Goal: Navigation & Orientation: Find specific page/section

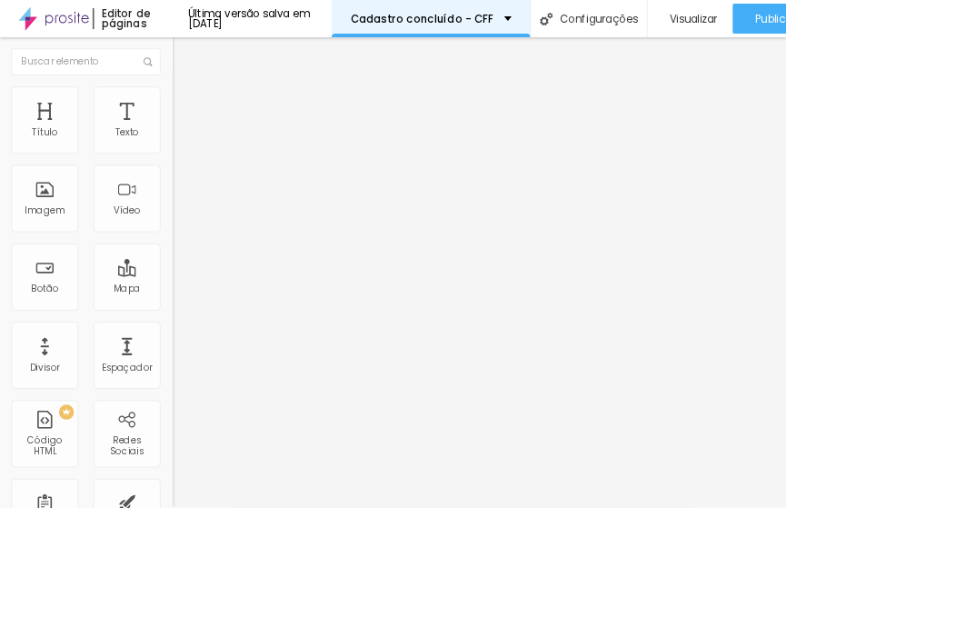
click at [537, 24] on p "Cadastro concluído - CFF" at bounding box center [513, 22] width 174 height 13
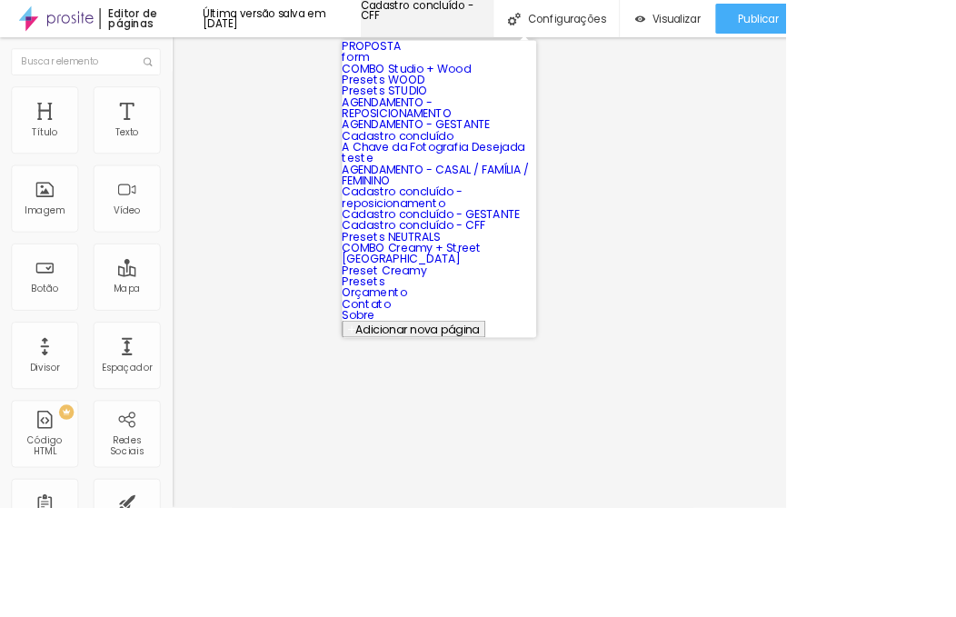
scroll to position [41, 0]
click at [484, 161] on link "AGENDAMENTO - GESTANTE" at bounding box center [506, 151] width 180 height 19
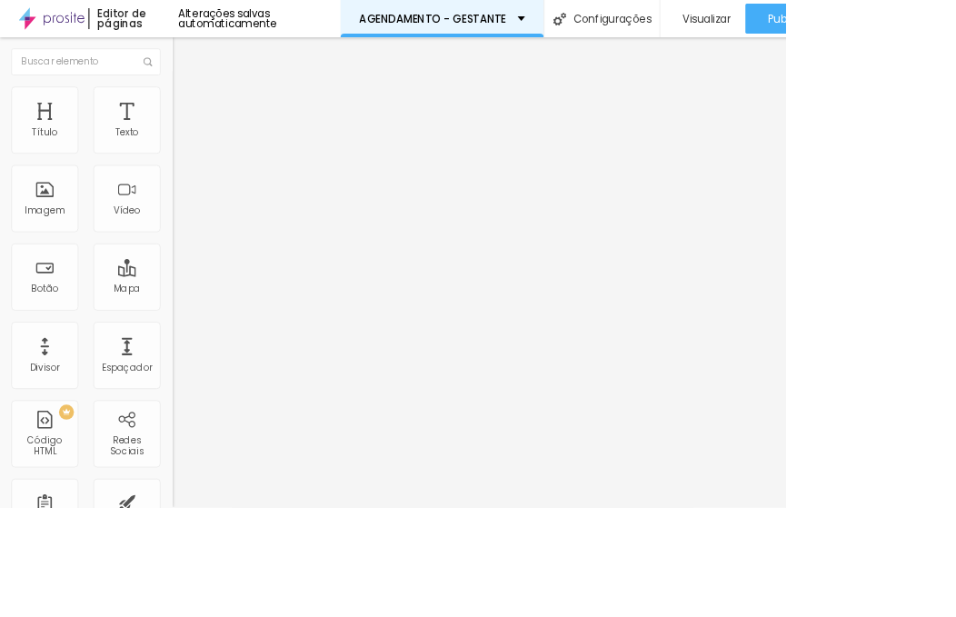
click at [582, 18] on p "AGENDAMENTO - GESTANTE" at bounding box center [526, 22] width 179 height 13
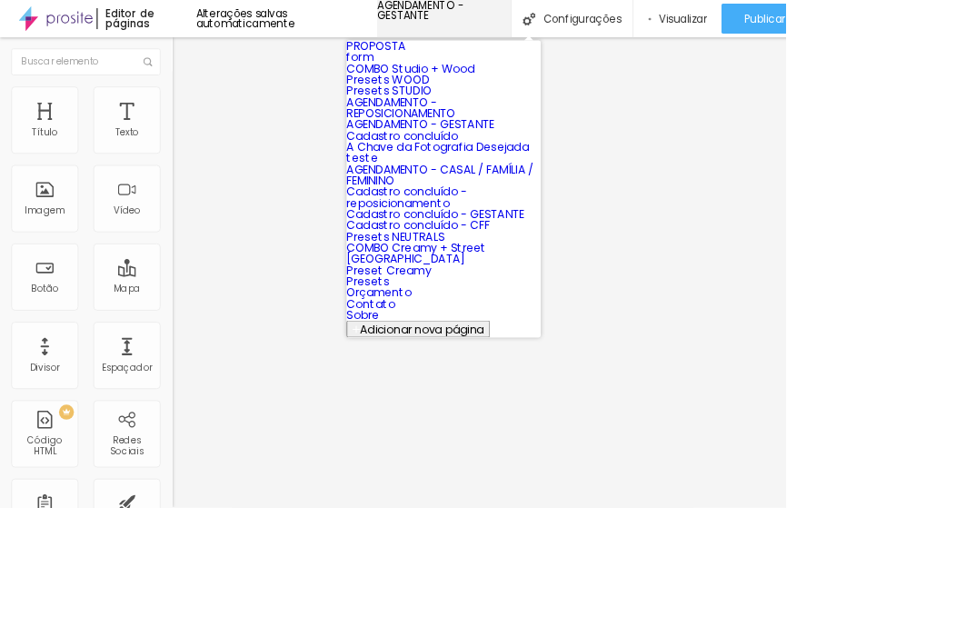
scroll to position [79, 0]
click at [554, 147] on link "AGENDAMENTO - REPOSICIONAMENTO" at bounding box center [488, 131] width 133 height 33
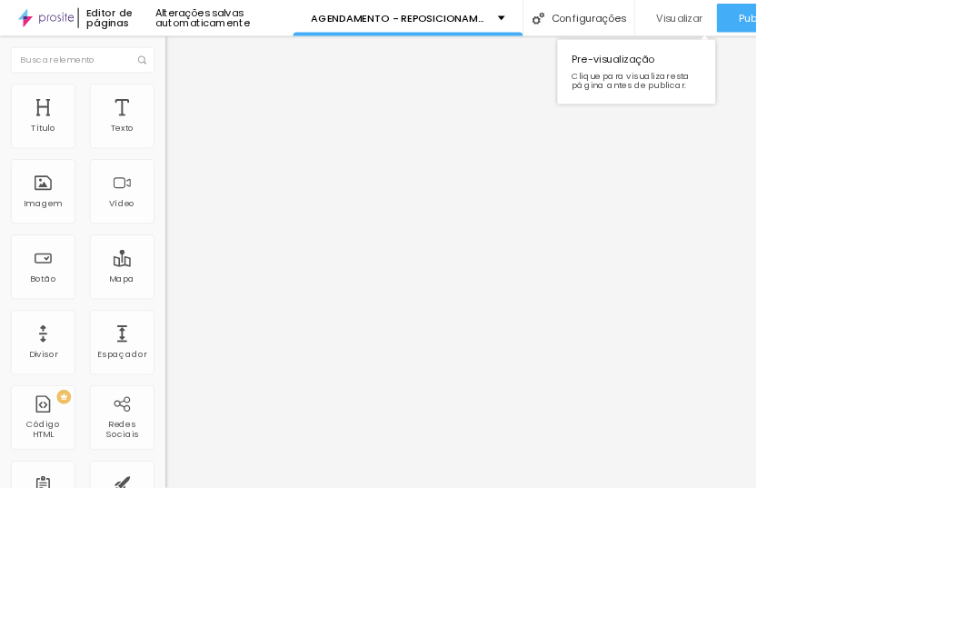
click at [889, 23] on span "Visualizar" at bounding box center [860, 22] width 58 height 15
